Goal: Find specific page/section: Find specific page/section

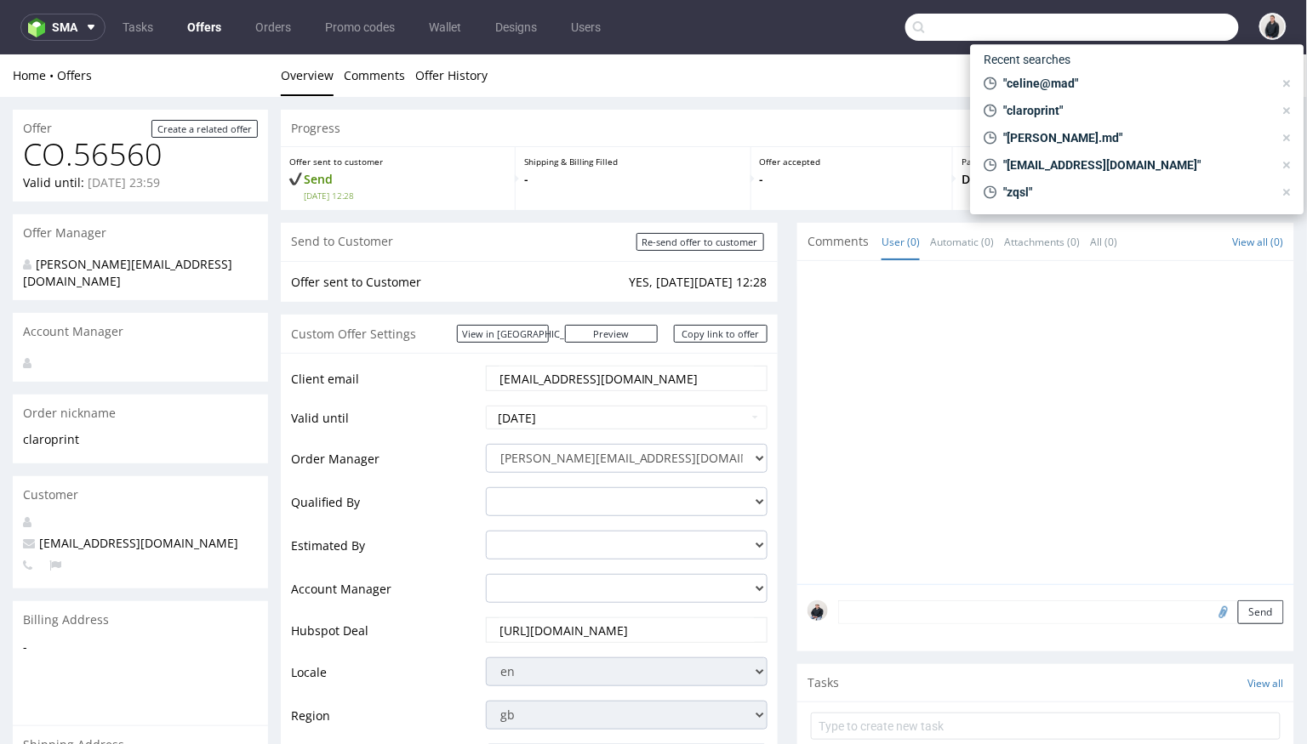
scroll to position [678, 0]
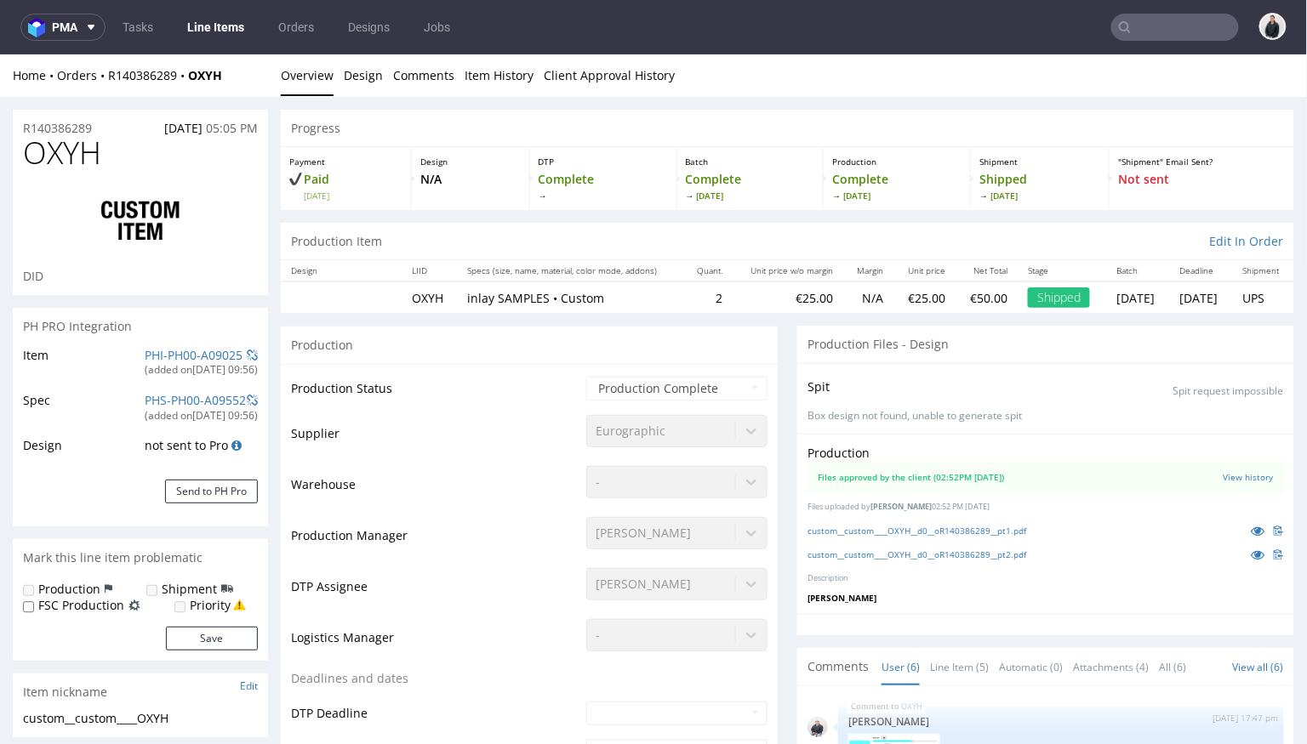
click at [1133, 31] on input "text" at bounding box center [1175, 27] width 128 height 27
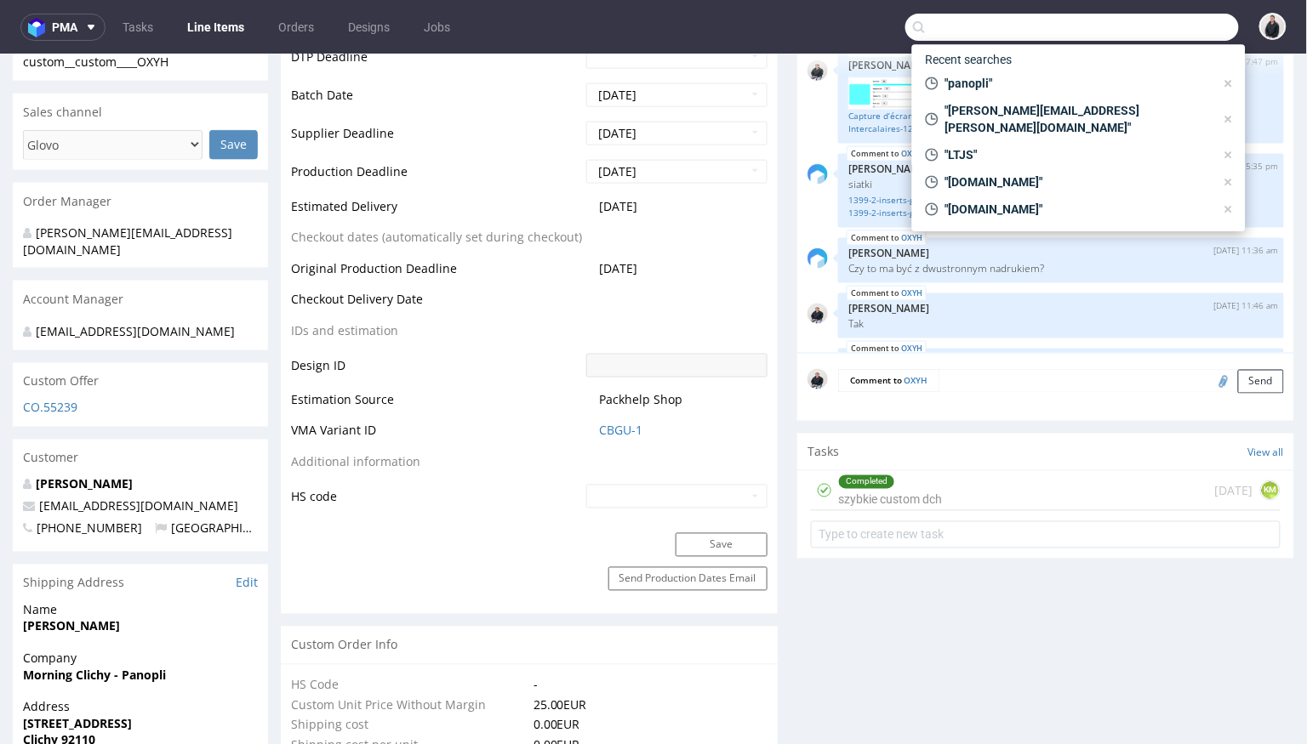
scroll to position [220, 0]
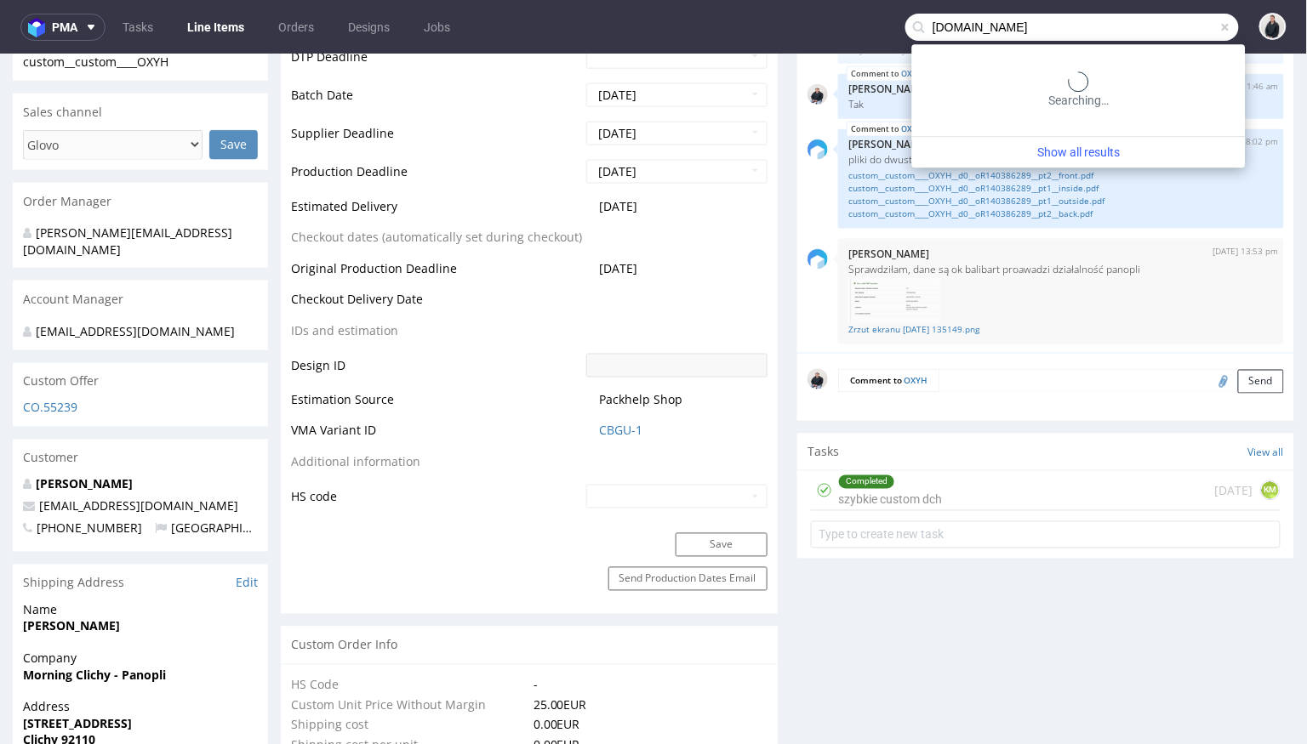
type input "bandihood.com"
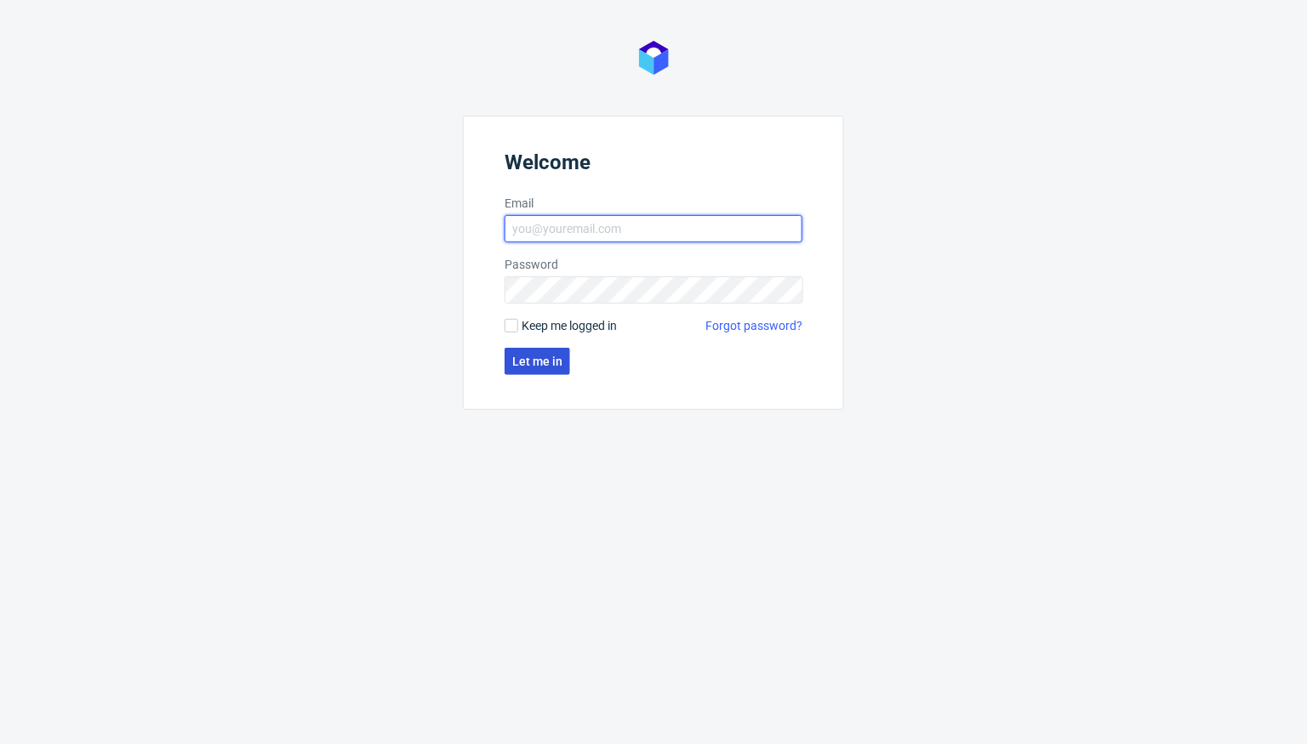
type input "[PERSON_NAME][EMAIL_ADDRESS][DOMAIN_NAME]"
click at [553, 362] on span "Let me in" at bounding box center [537, 362] width 50 height 12
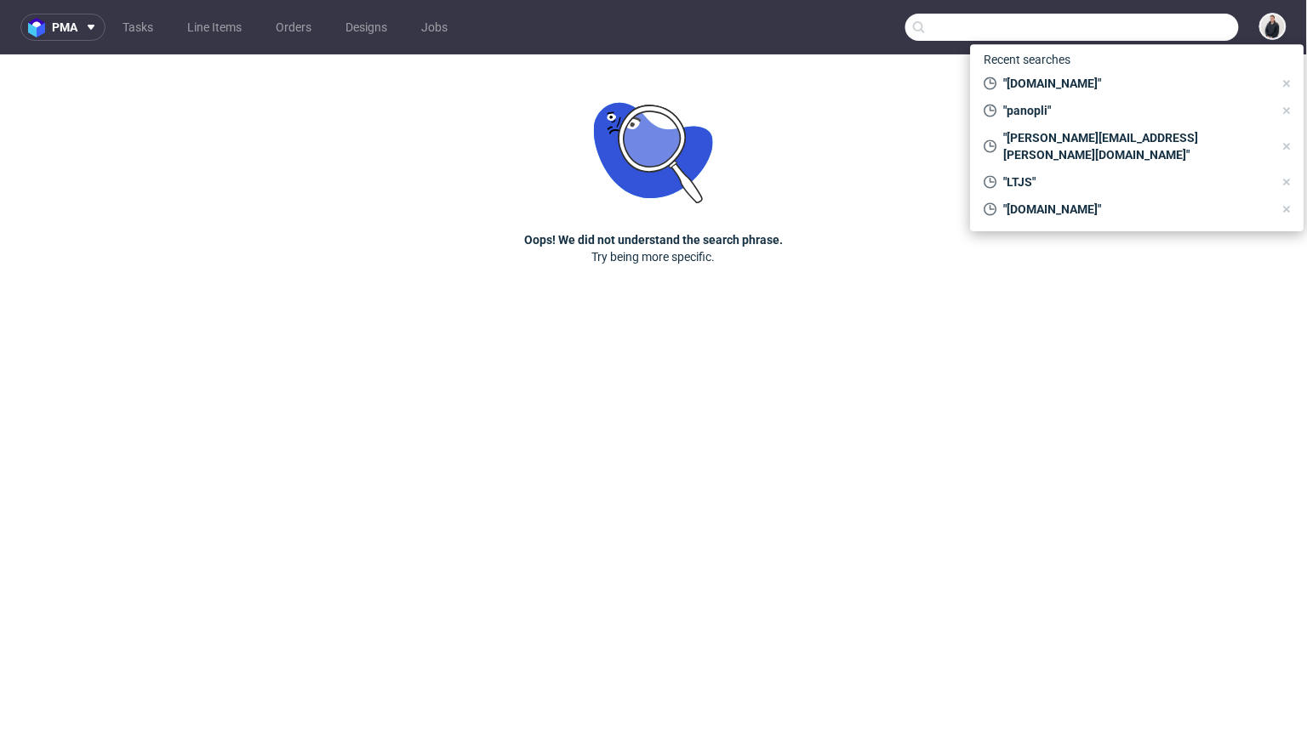
click at [1178, 28] on input "text" at bounding box center [1072, 27] width 334 height 27
paste input "bandihood.com"
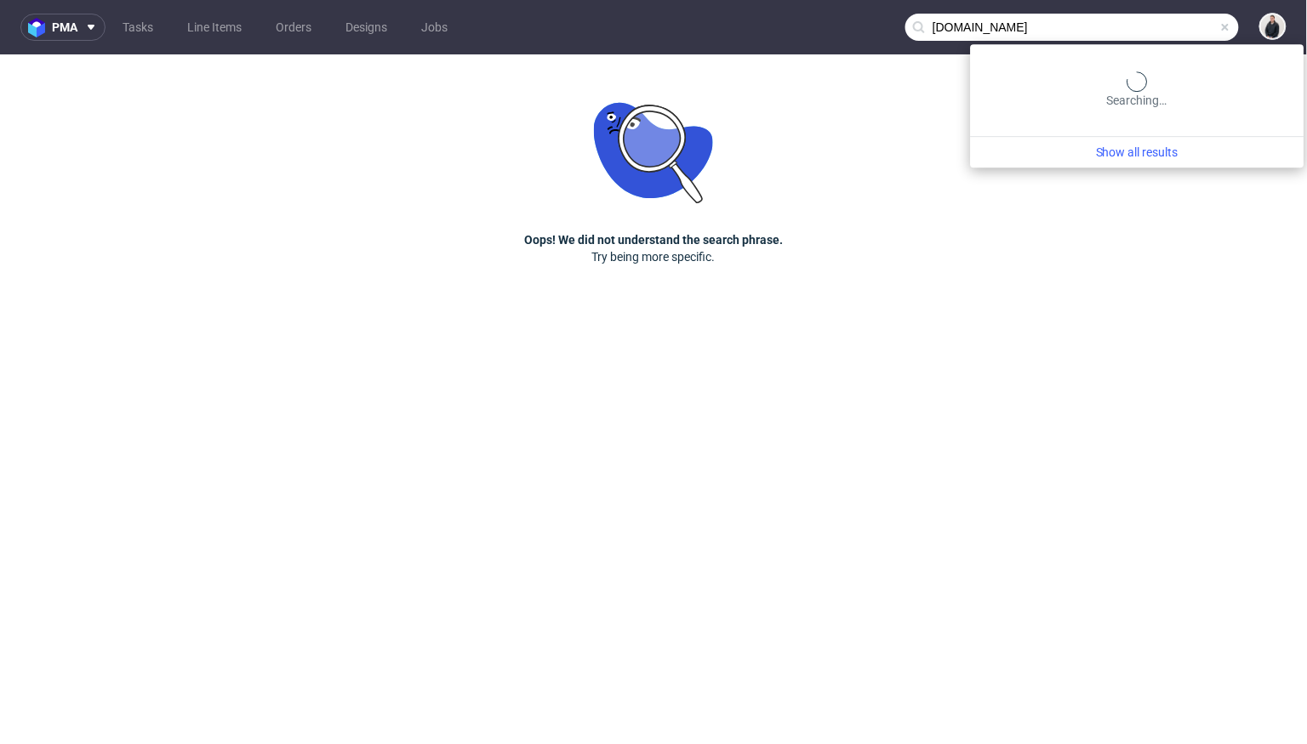
type input "bandihood.com"
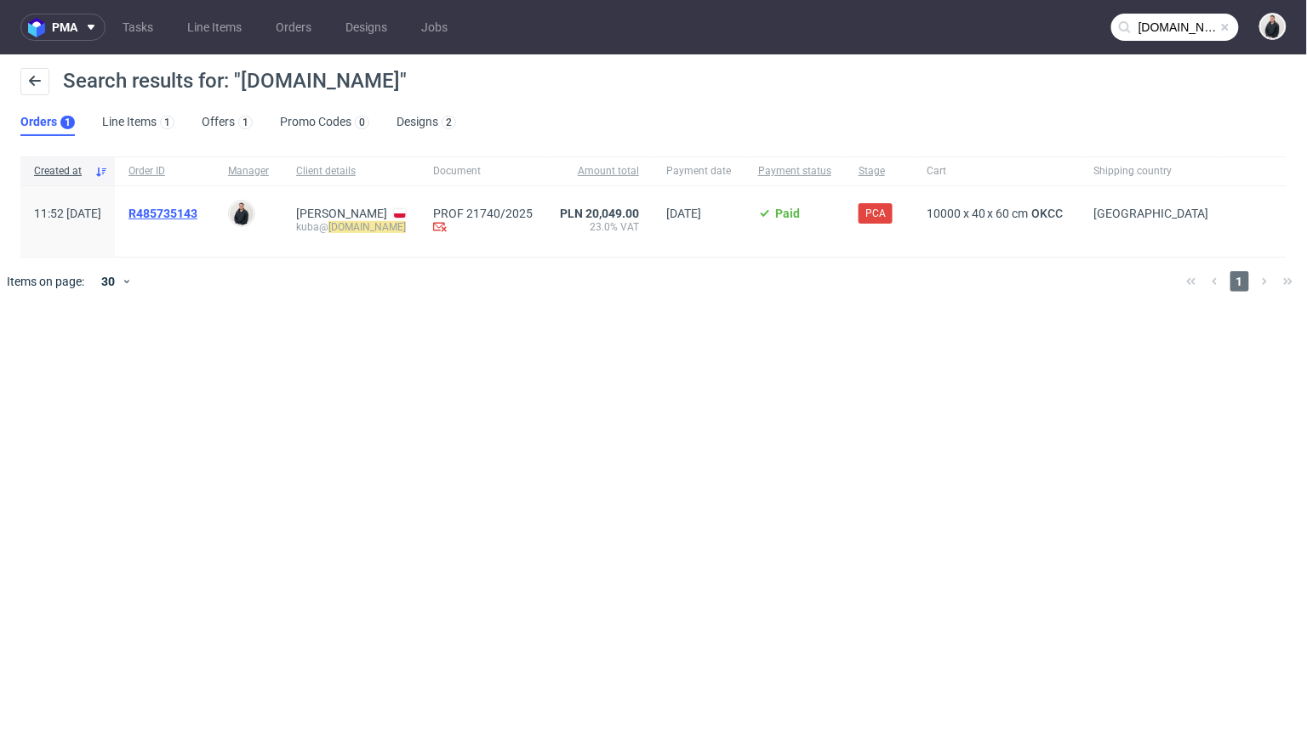
click at [197, 211] on span "R485735143" at bounding box center [162, 214] width 69 height 14
